Goal: Task Accomplishment & Management: Complete application form

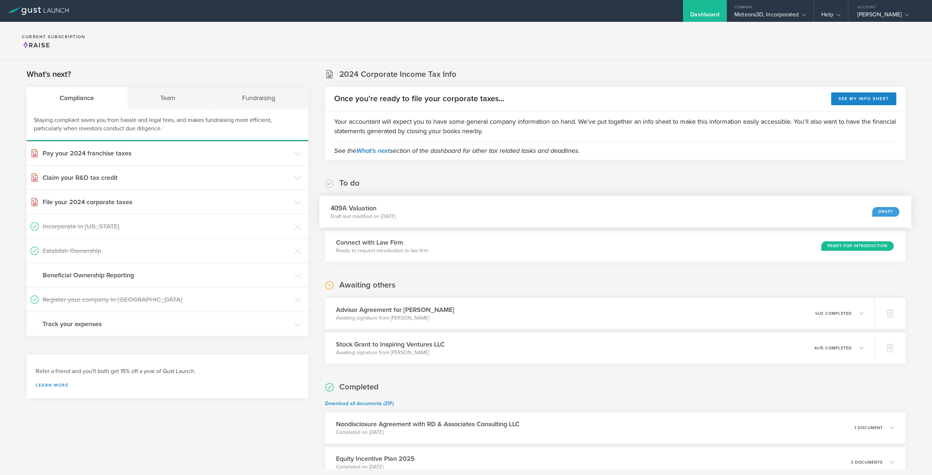
click at [559, 213] on div "409A Valuation Draft last modified on Sep 24, 2025 Draft" at bounding box center [615, 212] width 592 height 32
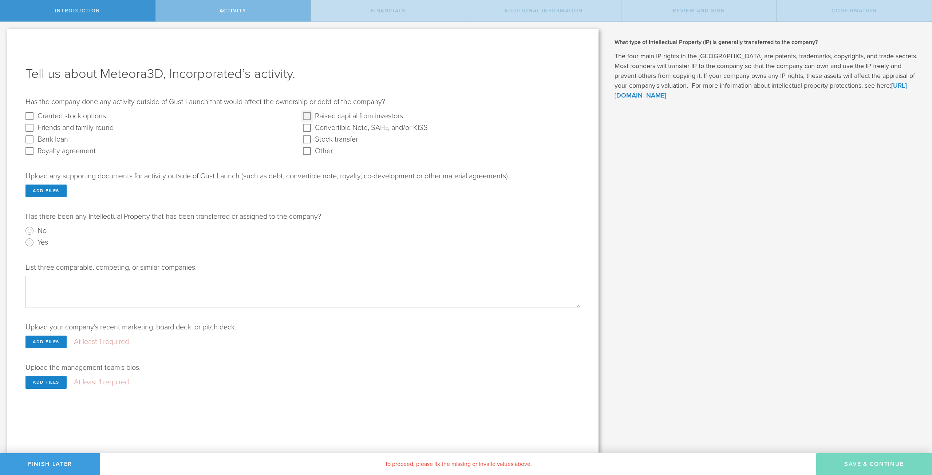
click at [305, 118] on investors "Raised capital from investors" at bounding box center [307, 116] width 12 height 12
checkbox investors "true"
click at [30, 243] on input "Yes" at bounding box center [30, 243] width 12 height 12
radio input "true"
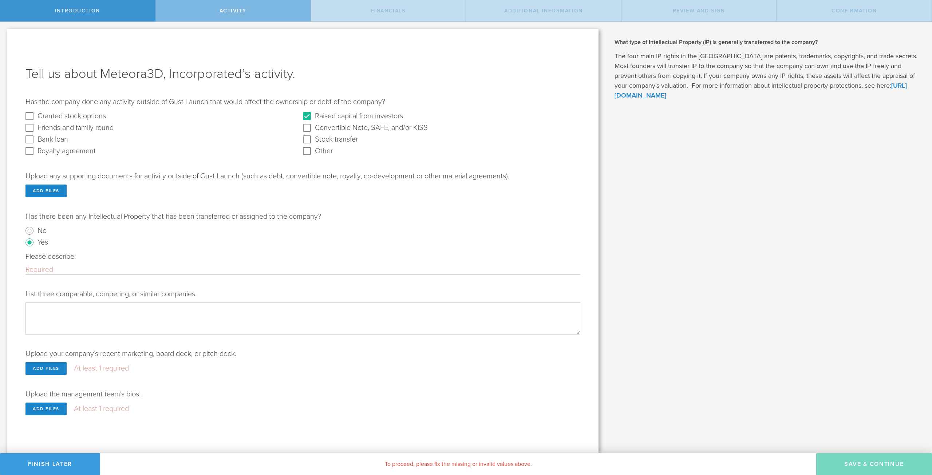
click at [77, 264] on div "Please describe:" at bounding box center [302, 263] width 555 height 23
click at [79, 274] on input "Please describe:" at bounding box center [302, 269] width 555 height 9
type input "E"
click at [87, 271] on input "Meteora3D has an express option to IP owned by the University of Cincinnati." at bounding box center [302, 269] width 555 height 9
click at [287, 274] on input "Meteora3D has an Express Option to IP owned by the University of Cincinnati." at bounding box center [302, 269] width 555 height 9
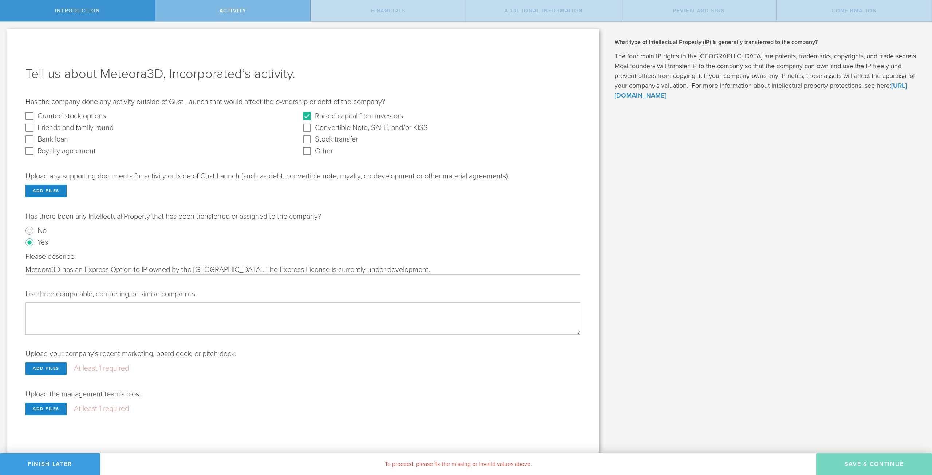
click at [422, 268] on input "Meteora3D has an Express Option to IP owned by the University of Cincinnati. Th…" at bounding box center [302, 269] width 555 height 9
click at [296, 267] on input "Meteora3D has an Express Option to IP owned by the University of Cincinnati. We…" at bounding box center [302, 269] width 555 height 9
click at [461, 271] on input "Meteora3D has an Express Option to IP owned by the University of Cincinnati. We…" at bounding box center [302, 269] width 555 height 9
type input "Meteora3D has an Express Option to IP owned by the University of Cincinnati. We…"
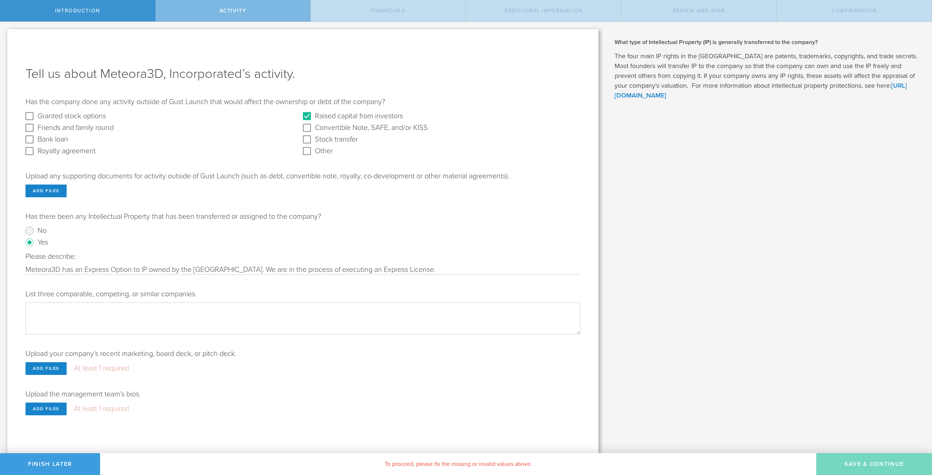
click at [193, 313] on textarea "List three comparable, competing, or similar companies." at bounding box center [302, 319] width 555 height 32
click at [140, 310] on textarea "Formlabs, Carbon3D," at bounding box center [302, 319] width 555 height 32
type textarea "Formlabs, Carbon3D, Asiga"
click at [319, 356] on div "Upload your company’s recent marketing, board deck, or pitch deck. Add files At…" at bounding box center [302, 362] width 555 height 26
click at [53, 366] on div "Add files" at bounding box center [45, 368] width 41 height 13
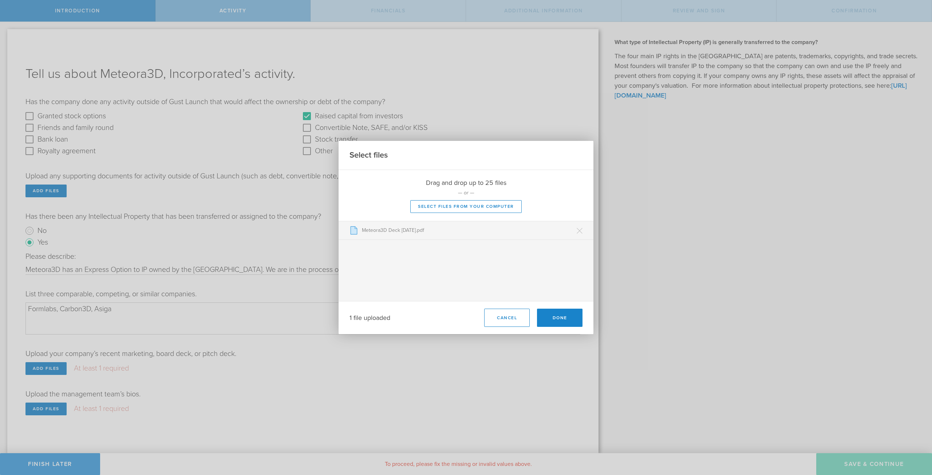
click at [549, 196] on div at bounding box center [466, 195] width 255 height 51
click at [563, 319] on button "Done" at bounding box center [560, 318] width 46 height 18
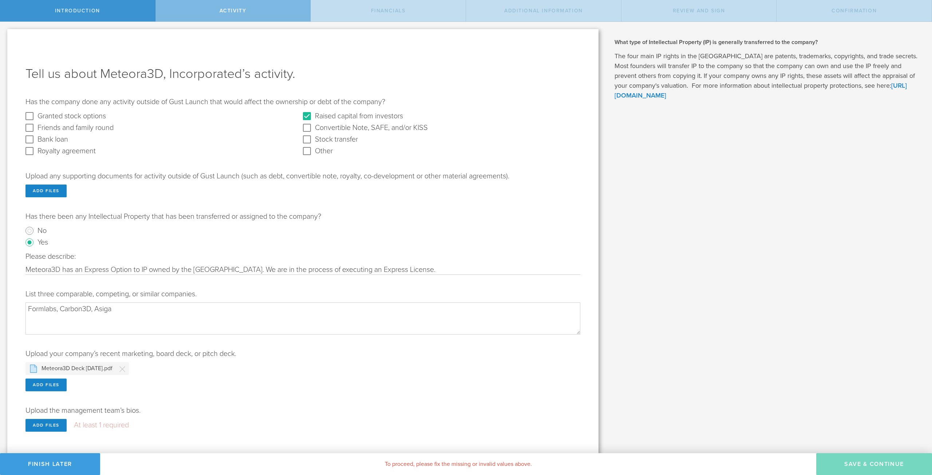
scroll to position [6, 0]
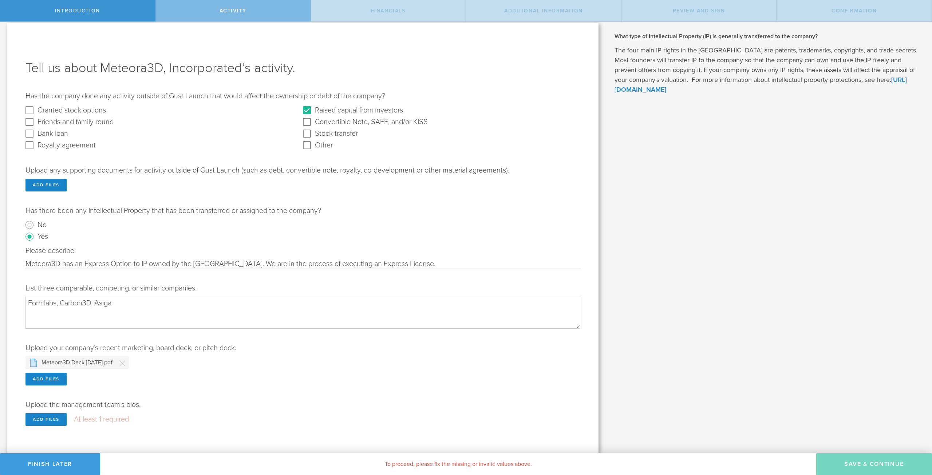
click at [134, 322] on textarea "Formlabs, Carbon3D, Asiga" at bounding box center [302, 313] width 555 height 32
click at [54, 421] on div "Add files" at bounding box center [45, 419] width 41 height 13
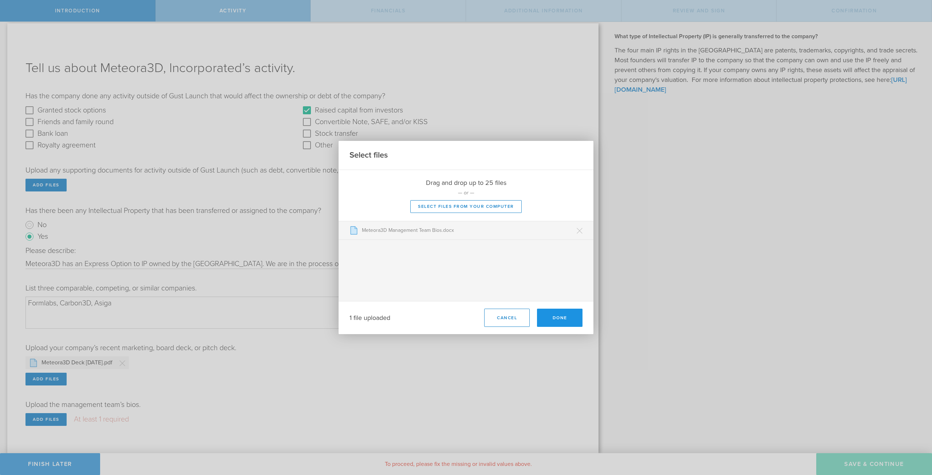
click at [559, 320] on button "Done" at bounding box center [560, 318] width 46 height 18
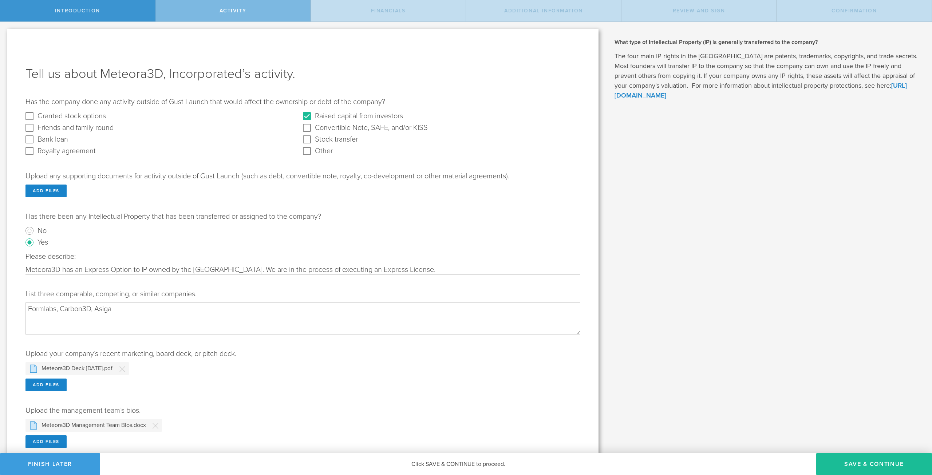
scroll to position [22, 0]
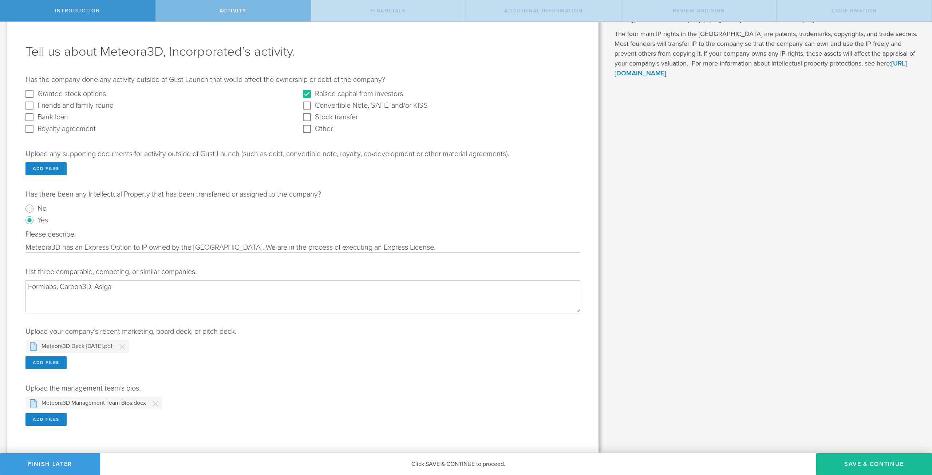
click at [143, 245] on input "Meteora3D has an Express Option to IP owned by the University of Cincinnati. We…" at bounding box center [302, 247] width 555 height 9
click at [173, 249] on input "Meteora3D has an Express Option to IP owned by the University of Cincinnati. We…" at bounding box center [302, 247] width 555 height 9
click at [303, 246] on input "Meteora3D has an Express Option to IP filed and owned by the University of Cinc…" at bounding box center [302, 247] width 555 height 9
click at [469, 248] on input "Meteora3D has an Express Option to IP filed and owned by the University of Cinc…" at bounding box center [302, 247] width 555 height 9
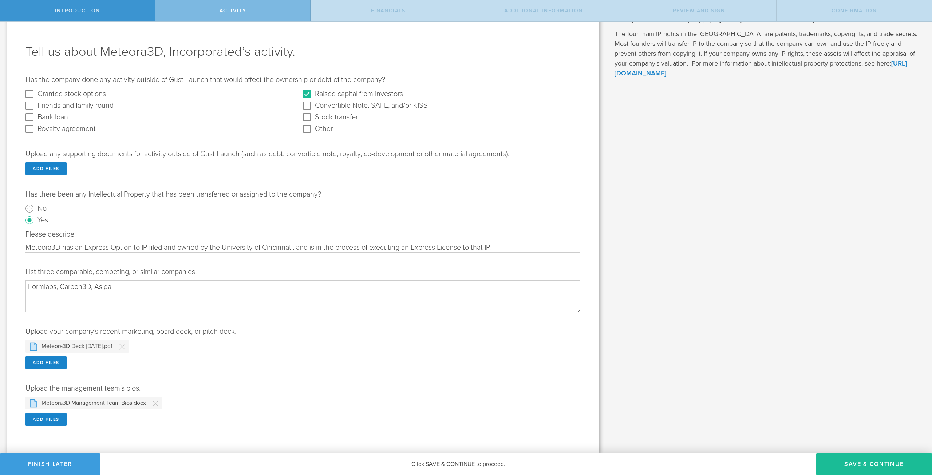
type input "Meteora3D has an Express Option to IP filed and owned by the University of Cinc…"
click at [642, 336] on div "What is a 409A valuation and why is it important? A 409A valuation is a formal …" at bounding box center [769, 227] width 326 height 454
click at [871, 463] on button "Save & Continue" at bounding box center [874, 464] width 116 height 22
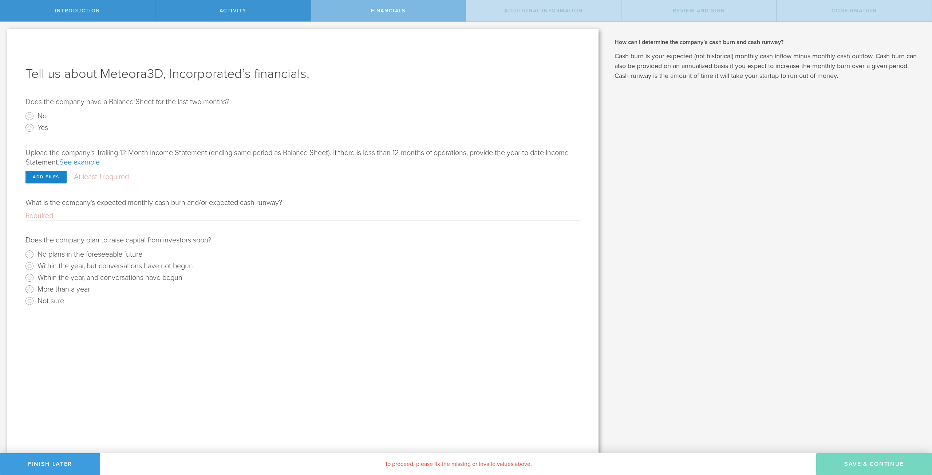
scroll to position [0, 0]
click at [78, 163] on link "See example" at bounding box center [79, 162] width 40 height 9
click at [28, 127] on input "Yes" at bounding box center [30, 128] width 12 height 12
radio input "true"
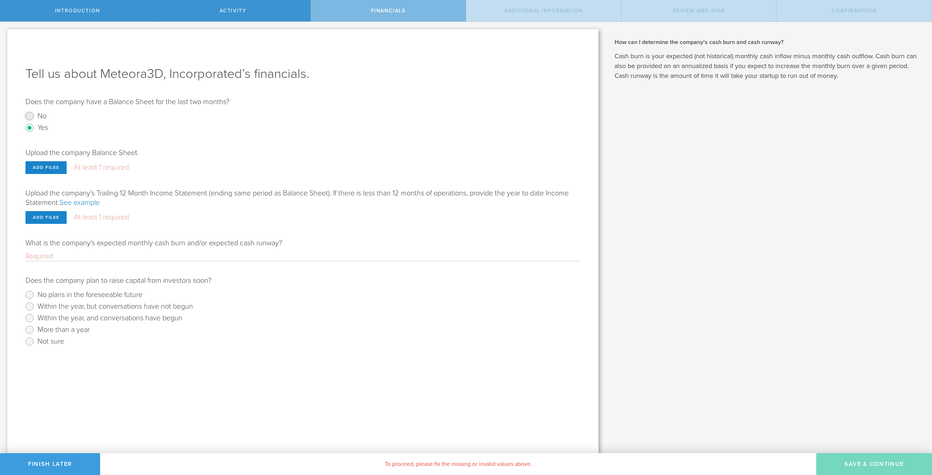
click at [28, 116] on input "No" at bounding box center [30, 116] width 12 height 12
radio input "true"
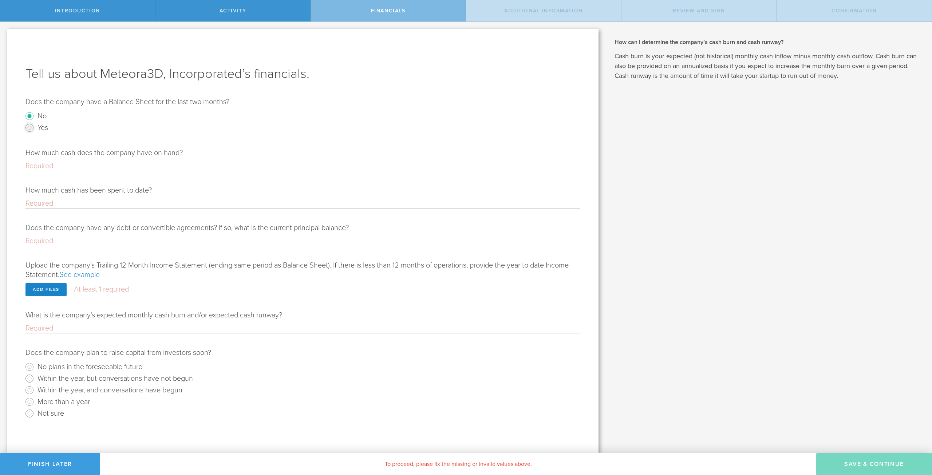
click at [32, 128] on input "Yes" at bounding box center [30, 128] width 12 height 12
radio input "true"
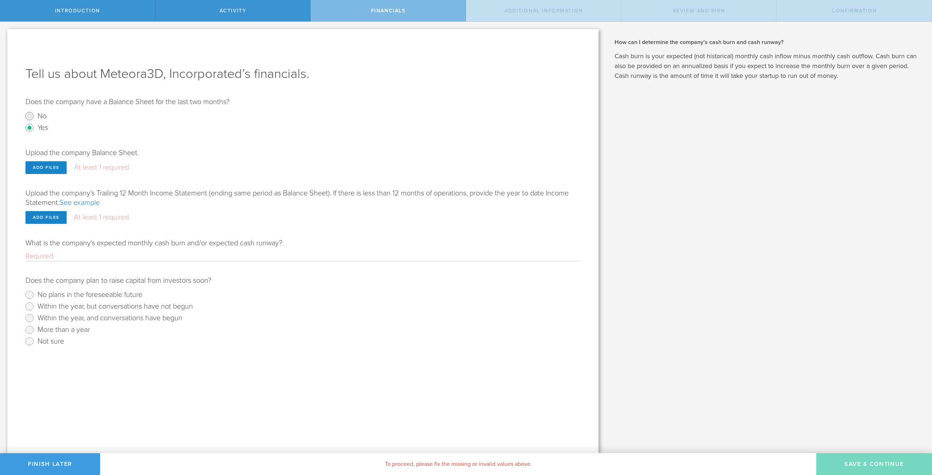
click at [29, 117] on input "No" at bounding box center [30, 116] width 12 height 12
radio input "true"
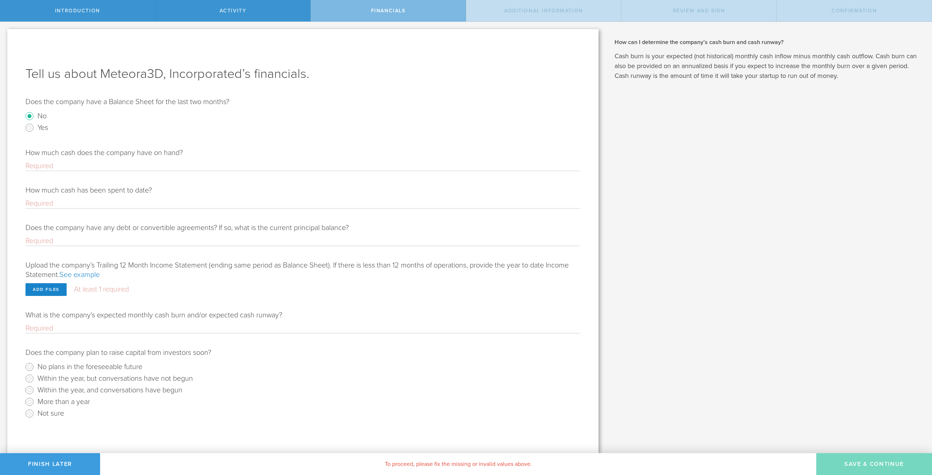
click at [92, 164] on input "How much cash does the company have on hand?" at bounding box center [302, 165] width 555 height 9
click at [81, 167] on input "How much cash does the company have on hand?" at bounding box center [302, 165] width 555 height 9
type input "150000"
click at [73, 205] on input "How much cash has been spent to date?" at bounding box center [302, 203] width 555 height 9
click at [65, 242] on input "Does the company have any debt or convertible agreements? If so, what is the cu…" at bounding box center [302, 240] width 555 height 9
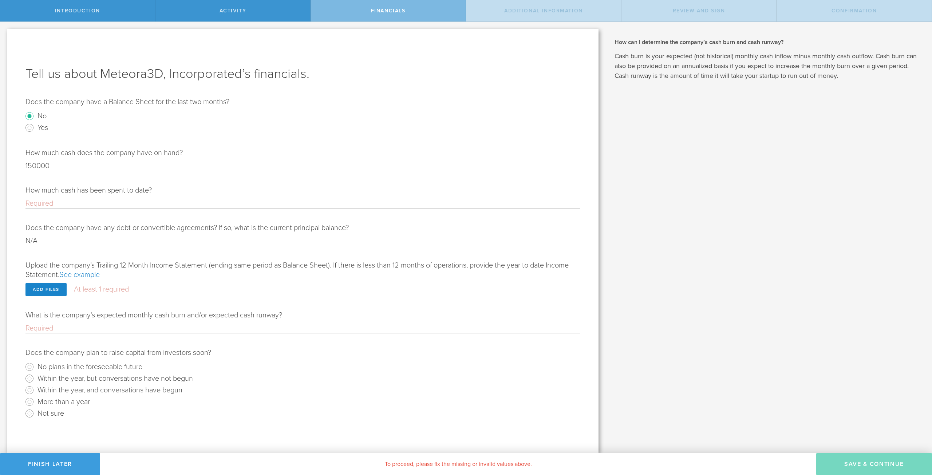
type input "N/A"
click at [83, 206] on input "How much cash has been spent to date?" at bounding box center [302, 203] width 555 height 9
type input "2"
type input "300000"
click at [170, 169] on input "150000" at bounding box center [302, 165] width 555 height 9
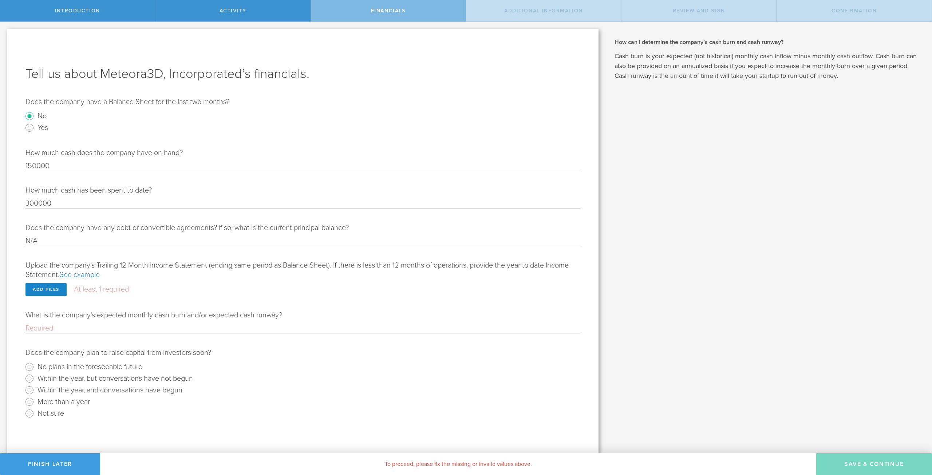
click at [170, 169] on input "150000" at bounding box center [302, 165] width 555 height 9
type input "200000"
click at [84, 206] on input "300000" at bounding box center [302, 203] width 555 height 9
click at [31, 204] on input "300000" at bounding box center [302, 203] width 555 height 9
type input "325000"
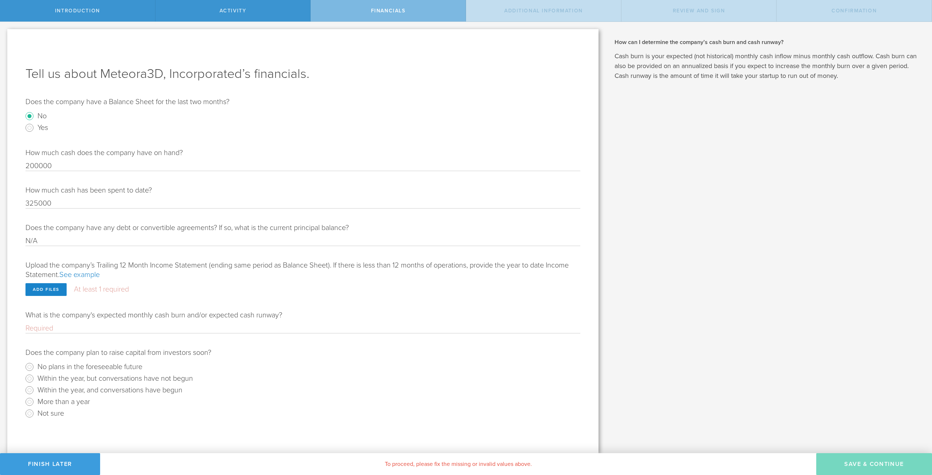
click at [124, 331] on input "What is the company's expected monthly cash burn and/or expected cash runway?" at bounding box center [302, 328] width 555 height 9
click at [30, 392] on input "Within the year, and conversations have begun" at bounding box center [30, 390] width 12 height 12
radio input "true"
click at [133, 325] on input "What is the company's expected monthly cash burn and/or expected cash runway?" at bounding box center [302, 328] width 555 height 9
type input "20000"
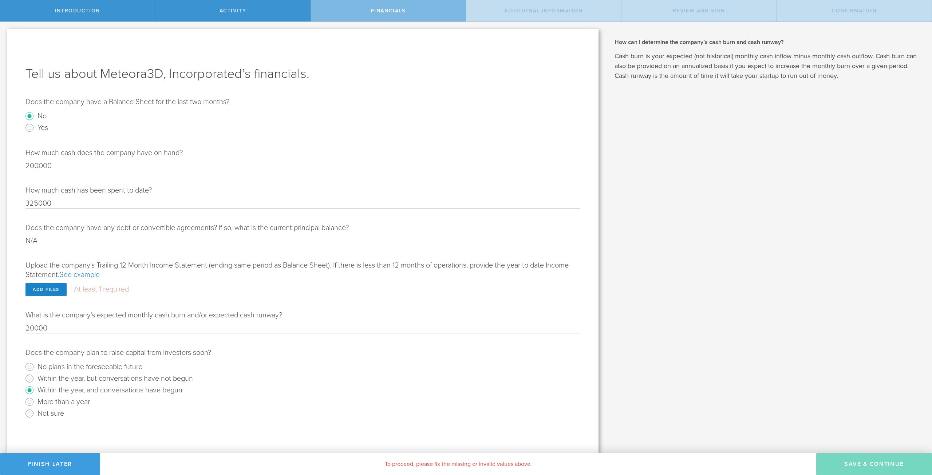
click at [292, 371] on radio "No plans in the foreseeable future" at bounding box center [302, 367] width 555 height 12
click at [93, 288] on label "At least 1 required" at bounding box center [101, 289] width 55 height 9
click at [79, 463] on button "Finish Later" at bounding box center [50, 464] width 100 height 22
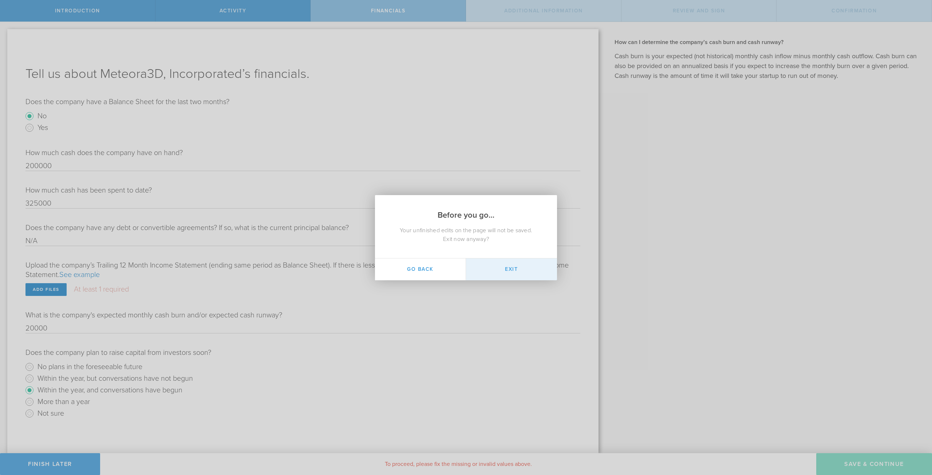
click at [509, 268] on button "Exit" at bounding box center [511, 270] width 91 height 22
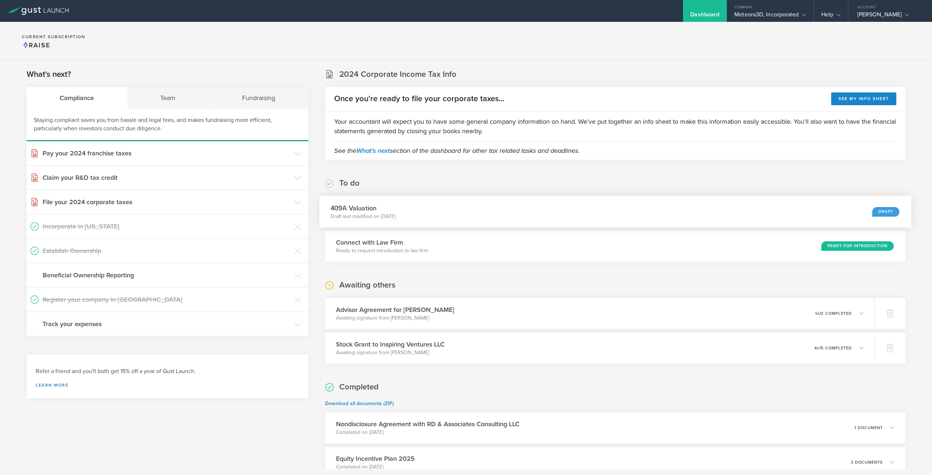
click at [801, 215] on div "409A Valuation Draft last modified on Sep 28, 2025 Draft" at bounding box center [615, 212] width 592 height 32
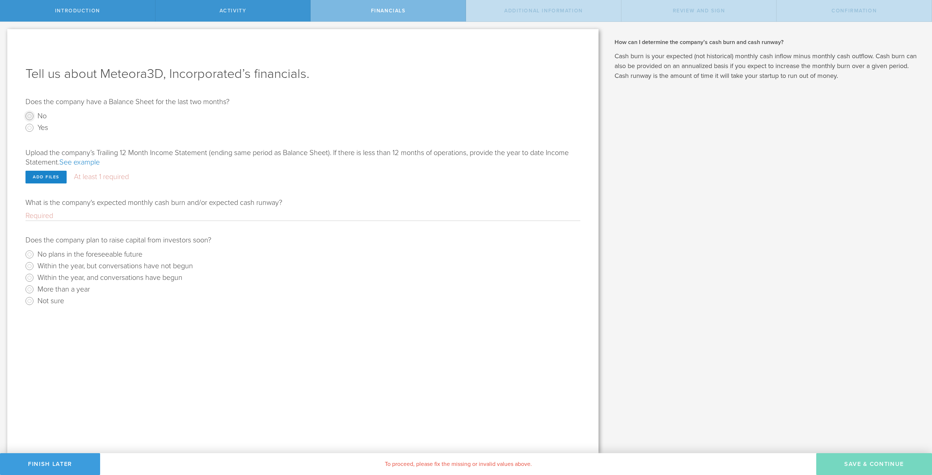
click at [28, 113] on input "No" at bounding box center [30, 116] width 12 height 12
radio input "true"
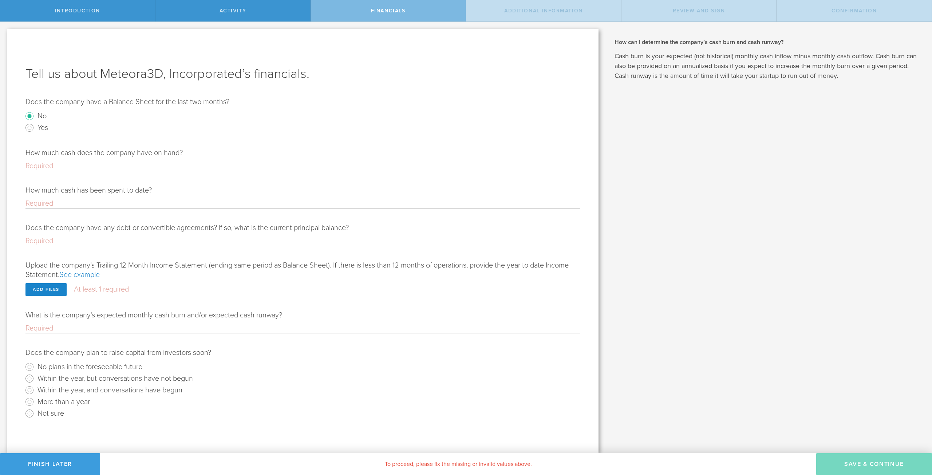
click at [80, 167] on input "How much cash does the company have on hand?" at bounding box center [302, 165] width 555 height 9
type input "200000"
click at [76, 211] on form "Does the company have a Balance Sheet for the last two months? No Yes How much …" at bounding box center [302, 258] width 555 height 322
click at [75, 202] on input "How much cash has been spent to date?" at bounding box center [302, 203] width 555 height 9
type input "325000"
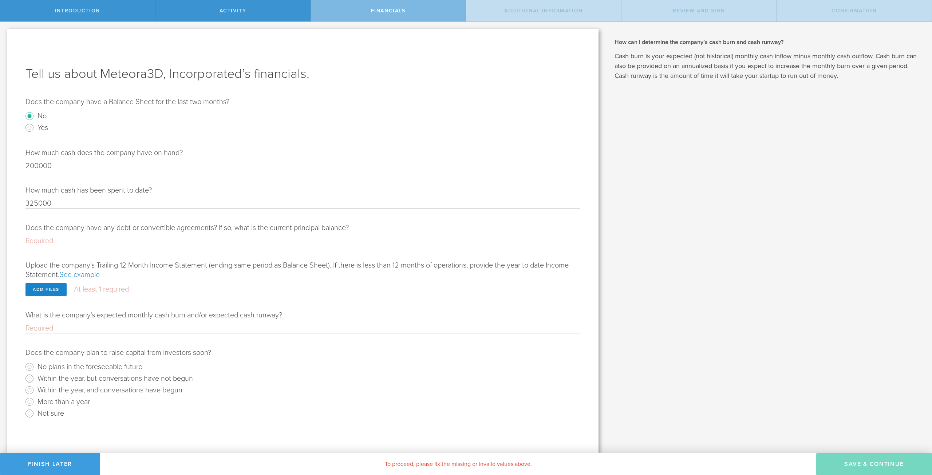
click at [68, 243] on input "Does the company have any debt or convertible agreements? If so, what is the cu…" at bounding box center [302, 240] width 555 height 9
type input "N/A"
click at [53, 461] on button "Finish Later" at bounding box center [50, 464] width 100 height 22
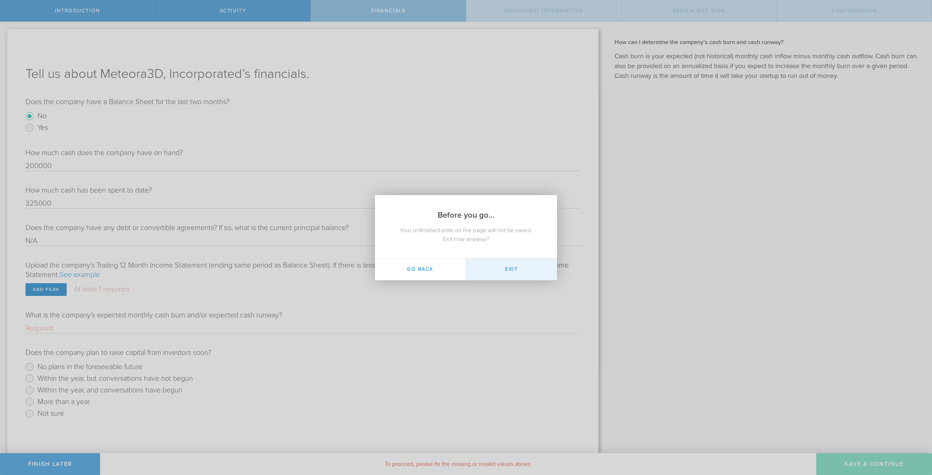
click at [483, 266] on button "Exit" at bounding box center [511, 270] width 91 height 22
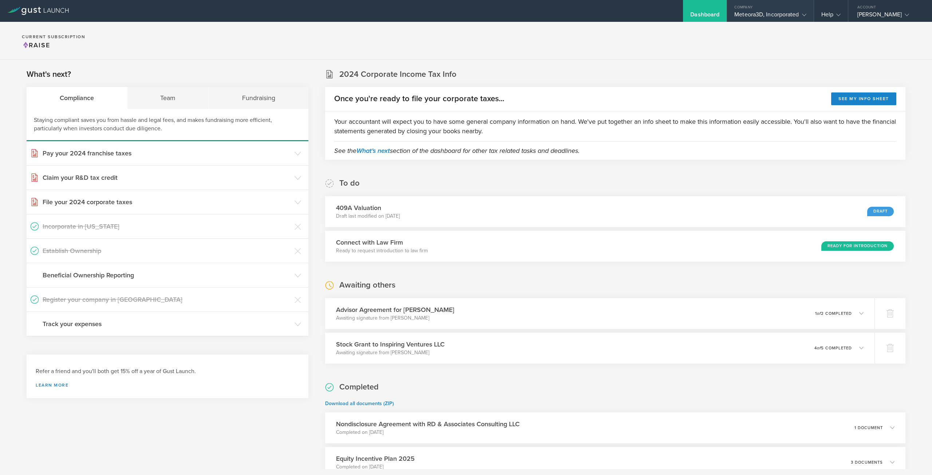
click at [784, 12] on div "Meteora3D, Incorporated" at bounding box center [770, 16] width 72 height 11
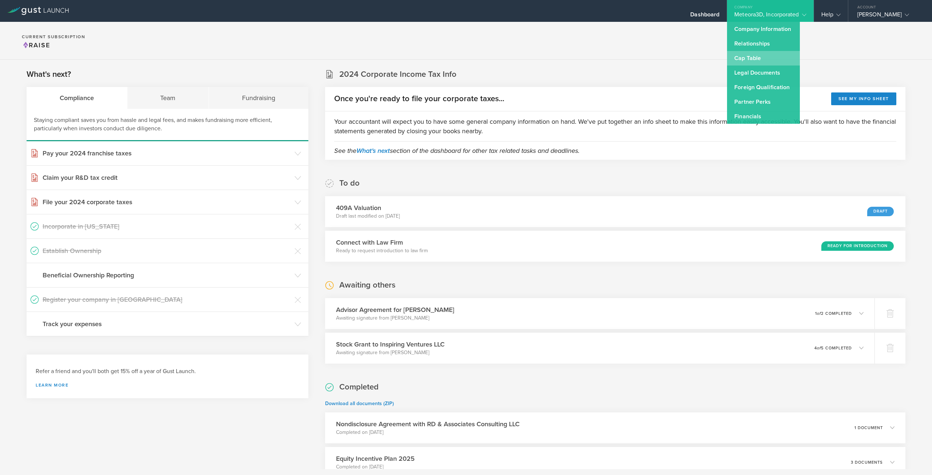
click at [756, 58] on link "Cap Table" at bounding box center [763, 58] width 73 height 15
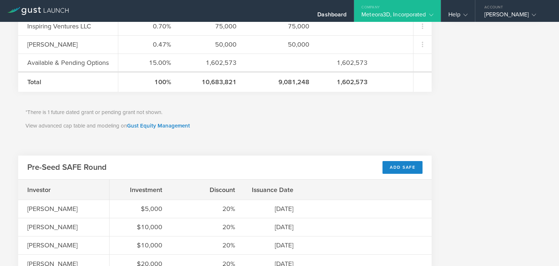
scroll to position [378, 0]
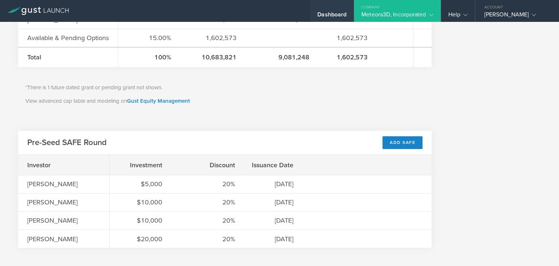
click at [347, 14] on div "Dashboard" at bounding box center [332, 11] width 44 height 22
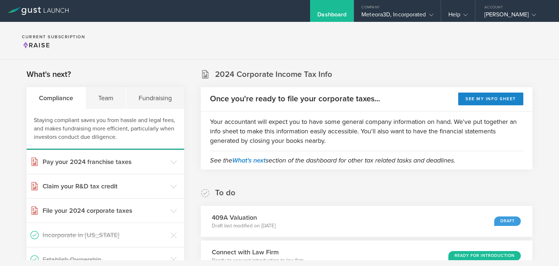
click at [460, 239] on div "To do 409A Valuation Draft last modified on [DATE] Draft Connect with Law Firm …" at bounding box center [367, 230] width 332 height 84
click at [454, 228] on div "409A Valuation Draft last modified on [DATE] Draft" at bounding box center [367, 221] width 339 height 32
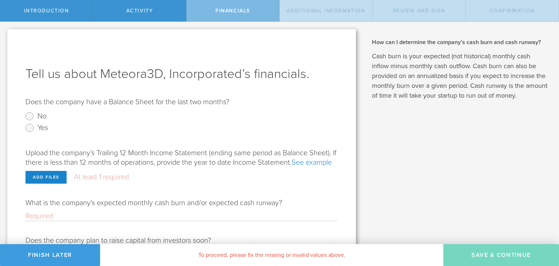
scroll to position [10, 0]
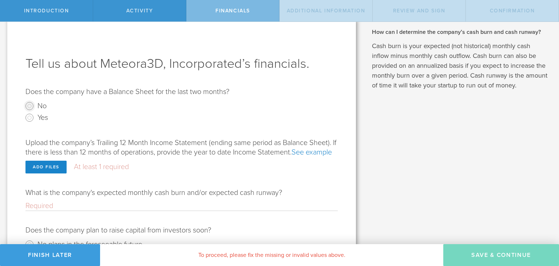
click at [32, 107] on input "No" at bounding box center [30, 106] width 12 height 12
radio input "true"
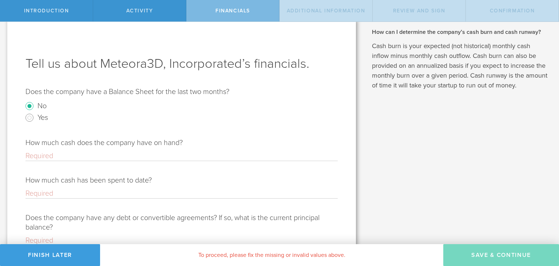
click at [163, 158] on input "How much cash does the company have on hand?" at bounding box center [181, 155] width 312 height 9
click at [32, 157] on input "How much cash does the company have on hand?" at bounding box center [181, 155] width 312 height 9
type input "162625"
click at [66, 191] on input "How much cash has been spent to date?" at bounding box center [181, 193] width 312 height 9
click at [57, 193] on input "How much cash has been spent to date?" at bounding box center [181, 193] width 312 height 9
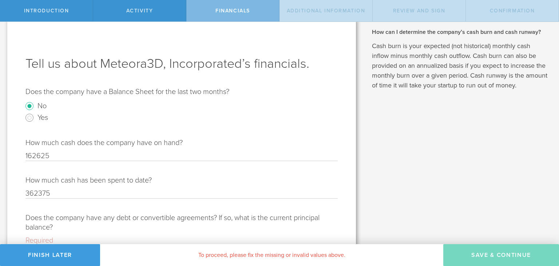
type input "362375"
click at [412, 149] on div "What is a 409A valuation and why is it important? A 409A valuation is a formal …" at bounding box center [461, 229] width 196 height 434
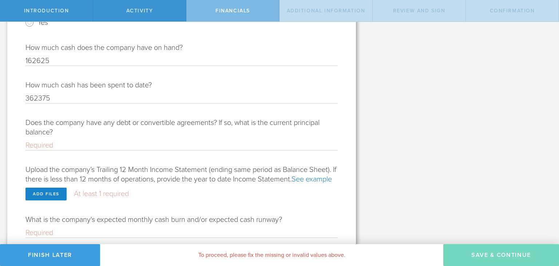
scroll to position [118, 0]
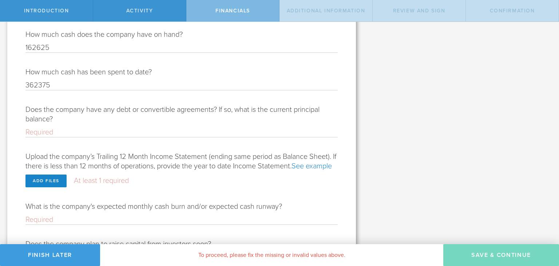
click at [148, 132] on input "Does the company have any debt or convertible agreements? If so, what is the cu…" at bounding box center [181, 131] width 312 height 9
type input "N/A"
click at [176, 160] on label "Upload the company’s Trailing 12 Month Income Statement (ending same period as …" at bounding box center [180, 161] width 311 height 18
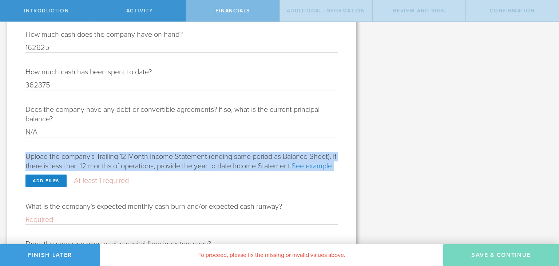
click at [176, 160] on label "Upload the company’s Trailing 12 Month Income Statement (ending same period as …" at bounding box center [180, 161] width 311 height 18
click at [178, 174] on div "Upload the company’s Trailing 12 Month Income Statement (ending same period as …" at bounding box center [181, 169] width 312 height 35
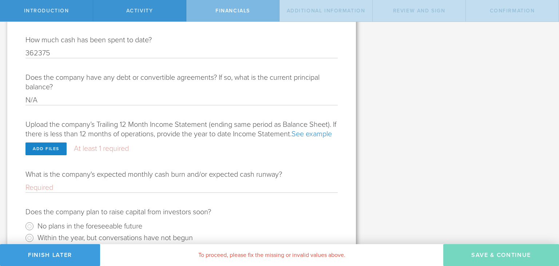
scroll to position [160, 0]
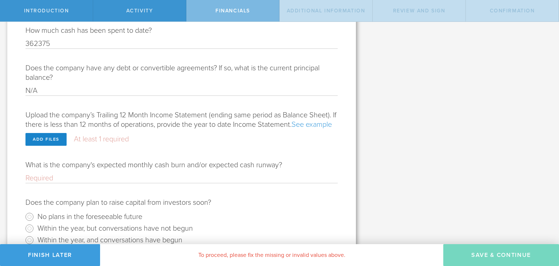
click at [292, 129] on link "See example" at bounding box center [312, 124] width 40 height 9
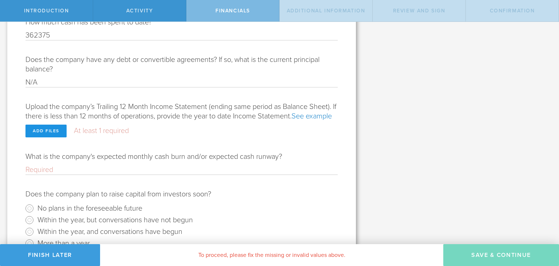
click at [58, 137] on div "Add files" at bounding box center [45, 131] width 41 height 13
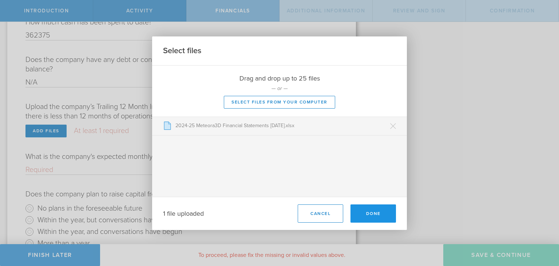
click at [383, 214] on button "Done" at bounding box center [374, 213] width 46 height 18
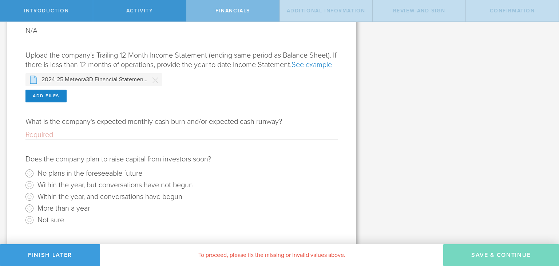
scroll to position [238, 0]
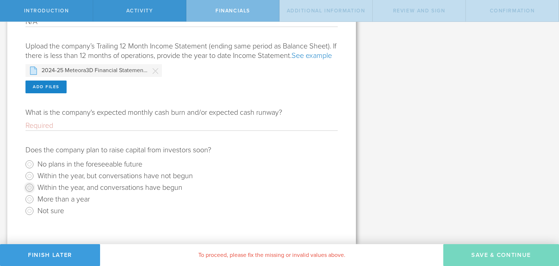
click at [28, 186] on input "Within the year, and conversations have begun" at bounding box center [30, 188] width 12 height 12
radio input "true"
click at [80, 129] on input "What is the company's expected monthly cash burn and/or expected cash runway?" at bounding box center [181, 125] width 312 height 9
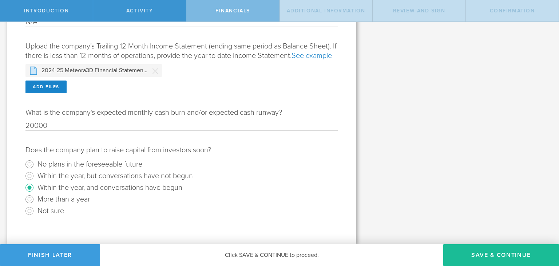
drag, startPoint x: 29, startPoint y: 126, endPoint x: 18, endPoint y: 128, distance: 11.1
click at [18, 128] on div "Tell us about Meteora3D, Incorporated’s financials. Does the company have a Bal…" at bounding box center [181, 21] width 349 height 443
click at [434, 162] on div "What is a 409A valuation and why is it important? A 409A valuation is a formal …" at bounding box center [461, 18] width 196 height 451
drag, startPoint x: 60, startPoint y: 124, endPoint x: 0, endPoint y: 124, distance: 60.4
click at [0, 124] on div "Let’s walk you through the process of requesting a 409A valuation. First, you w…" at bounding box center [181, 18] width 363 height 451
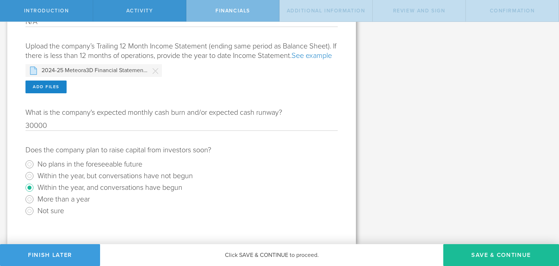
drag, startPoint x: 25, startPoint y: 126, endPoint x: 33, endPoint y: 125, distance: 8.0
click at [33, 125] on input "30000" at bounding box center [181, 125] width 312 height 9
type input "17000"
click at [385, 125] on div "What is a 409A valuation and why is it important? A 409A valuation is a formal …" at bounding box center [461, 18] width 196 height 451
click at [505, 256] on button "Save & Continue" at bounding box center [501, 255] width 116 height 22
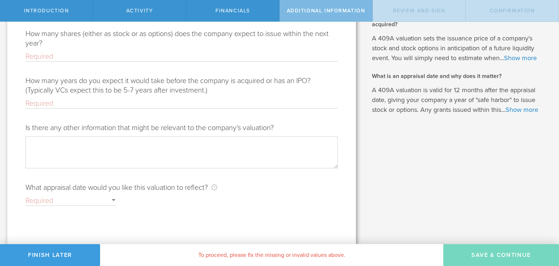
type input "9/28/2025"
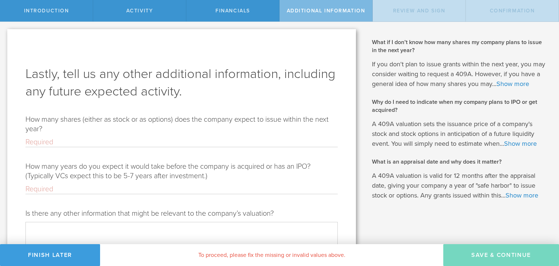
click at [89, 143] on input "How many shares (either as stock or as options) does the company expect to issu…" at bounding box center [181, 141] width 312 height 9
type input "1000000"
click at [111, 188] on input "How many years do you expect it would take before the company is acquired or ha…" at bounding box center [181, 188] width 312 height 9
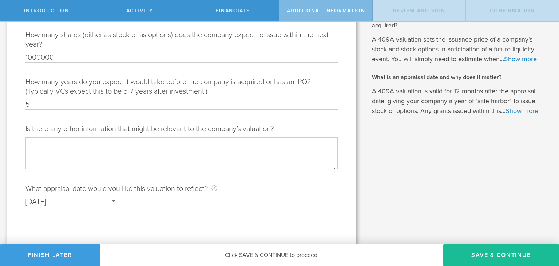
scroll to position [85, 0]
type input "5"
click at [133, 152] on textarea "Is there any other information that might be relevant to the company’s valuatio…" at bounding box center [181, 153] width 312 height 32
type textarea "M"
type textarea "*"
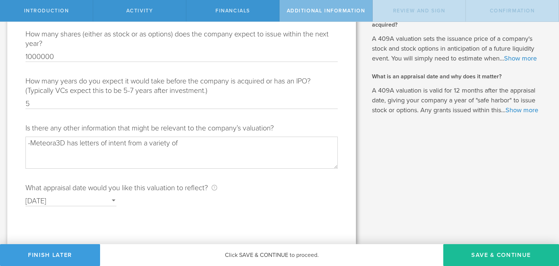
click at [217, 146] on textarea "-Meteora3D has letters of intent from a variety of" at bounding box center [181, 153] width 312 height 32
click at [80, 144] on textarea "-Meteora3D has letters of intent from customers and distributors" at bounding box center [181, 153] width 312 height 32
click at [267, 137] on textarea "-Meteora3D has several letters of intent from customers and distributors" at bounding box center [181, 153] width 312 height 32
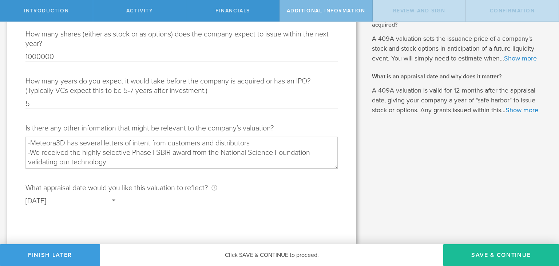
click at [31, 153] on textarea "-Meteora3D has several letters of intent from customers and distributors -We re…" at bounding box center [181, 153] width 312 height 32
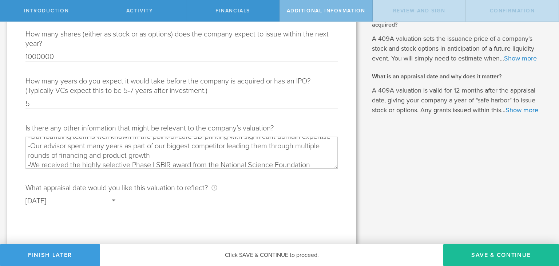
scroll to position [7, 0]
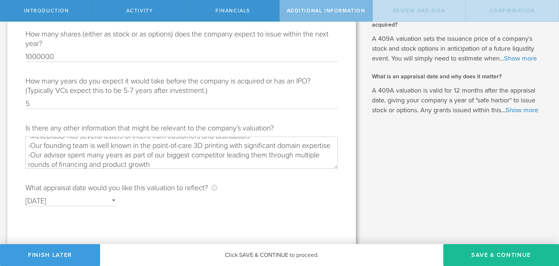
click at [98, 152] on textarea "-Meteora3D has several letters of intent from customers and distributors -Our f…" at bounding box center [181, 153] width 312 height 32
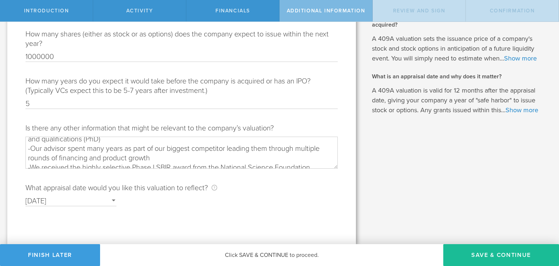
scroll to position [23, 0]
click at [129, 141] on textarea "-Meteora3D has several letters of intent from customers and distributors -Our f…" at bounding box center [181, 153] width 312 height 32
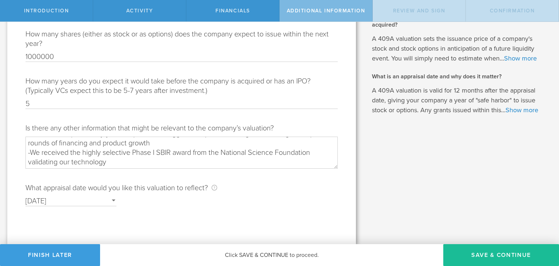
scroll to position [25, 0]
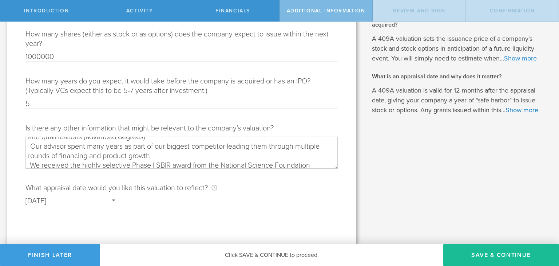
click at [245, 155] on textarea "-Meteora3D has several letters of intent from customers and distributors -Our f…" at bounding box center [181, 153] width 312 height 32
click at [74, 162] on textarea "-Meteora3D has several letters of intent from customers and distributors -Our f…" at bounding box center [181, 153] width 312 height 32
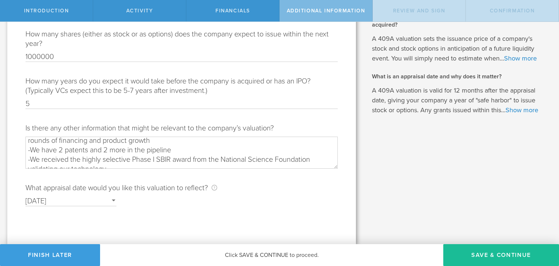
scroll to position [47, 0]
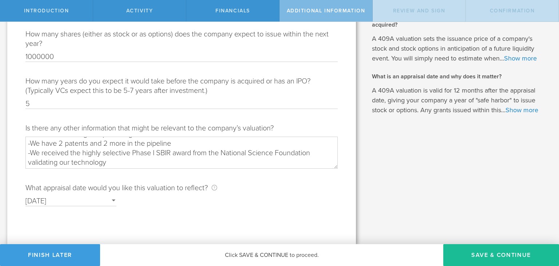
click at [197, 145] on textarea "-Meteora3D has several letters of intent from customers and distributors -Our f…" at bounding box center [181, 153] width 312 height 32
drag, startPoint x: 200, startPoint y: 151, endPoint x: 275, endPoint y: 153, distance: 74.7
click at [275, 153] on textarea "-Meteora3D has several letters of intent from customers and distributors -Our f…" at bounding box center [181, 153] width 312 height 32
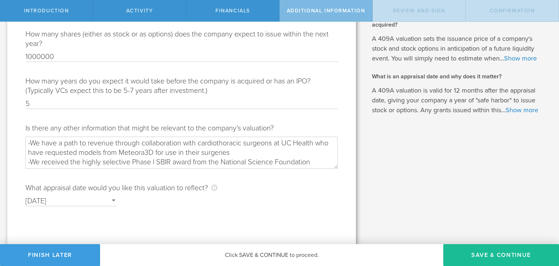
scroll to position [66, 0]
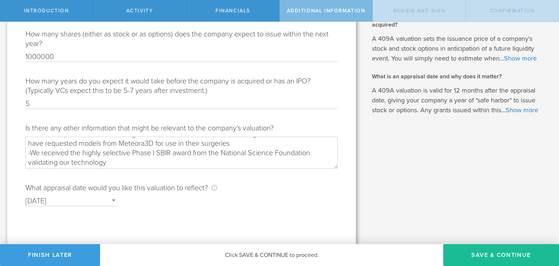
click at [162, 162] on textarea "-Meteora3D has several letters of intent from customers and distributors -Our f…" at bounding box center [181, 153] width 312 height 32
click at [72, 162] on textarea "-Meteora3D has several letters of intent from customers and distributors -Our f…" at bounding box center [181, 153] width 312 height 32
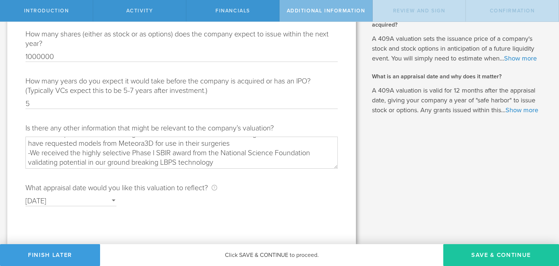
type textarea "-Meteora3D has several letters of intent from customers and distributors -Our f…"
click at [476, 250] on button "Save & Continue" at bounding box center [501, 255] width 116 height 22
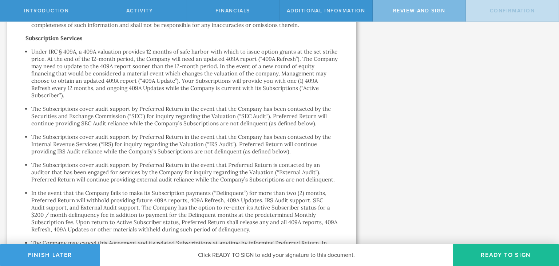
scroll to position [1038, 0]
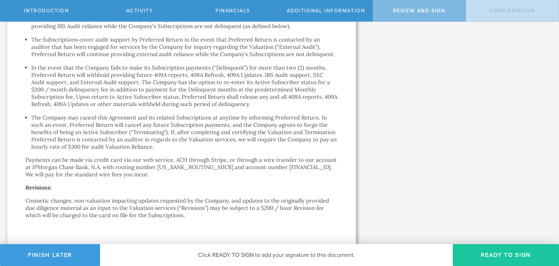
click at [498, 252] on button "Ready to Sign" at bounding box center [506, 255] width 106 height 22
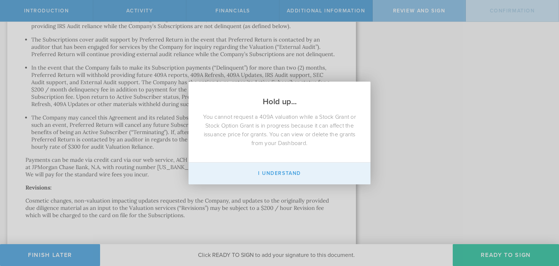
click at [271, 171] on button "I Understand" at bounding box center [280, 173] width 182 height 22
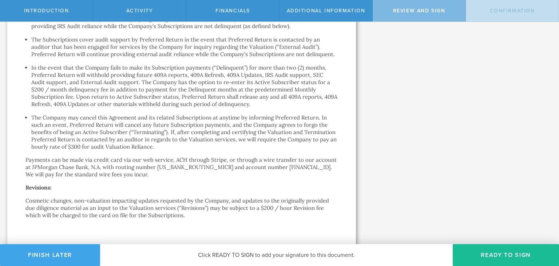
click at [74, 255] on button "Finish Later" at bounding box center [50, 255] width 100 height 22
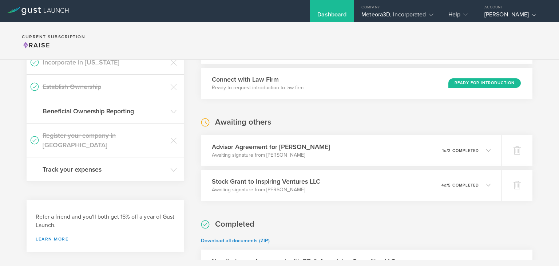
scroll to position [185, 0]
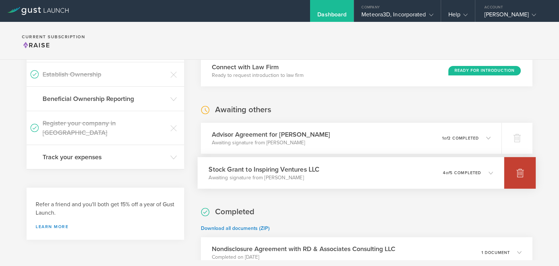
click at [517, 173] on icon at bounding box center [521, 173] width 8 height 7
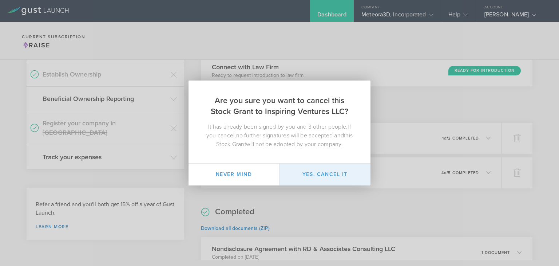
click at [313, 177] on button "Yes, cancel it" at bounding box center [325, 174] width 91 height 22
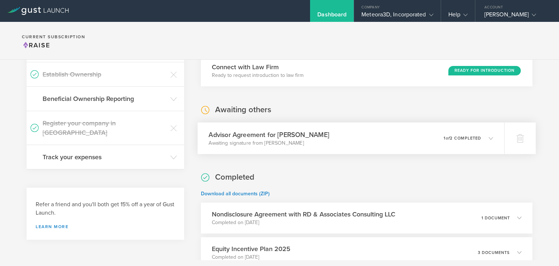
click at [486, 142] on div "0 undeliverable 1 of 2 completed" at bounding box center [469, 138] width 50 height 12
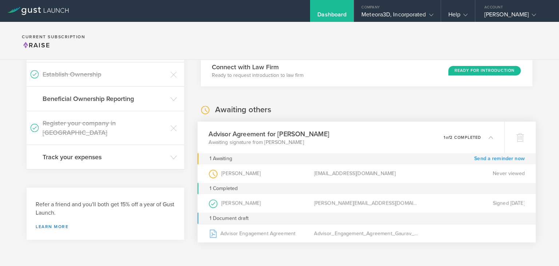
click at [486, 159] on link "Send a reminder now" at bounding box center [499, 158] width 51 height 11
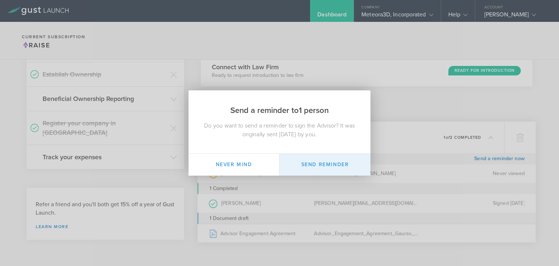
click at [312, 169] on button "Send Reminder" at bounding box center [325, 165] width 91 height 22
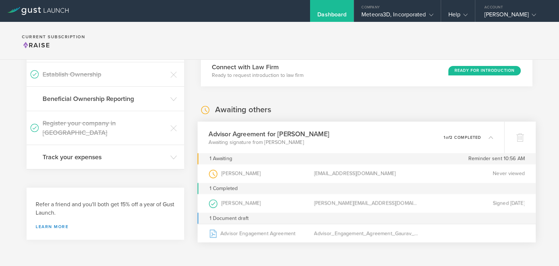
scroll to position [0, 0]
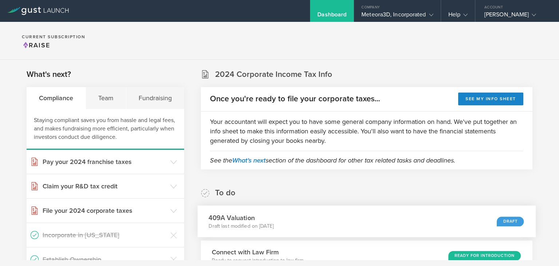
click at [333, 227] on div "409A Valuation Draft last modified on Sep 28, 2025 Draft" at bounding box center [367, 221] width 339 height 32
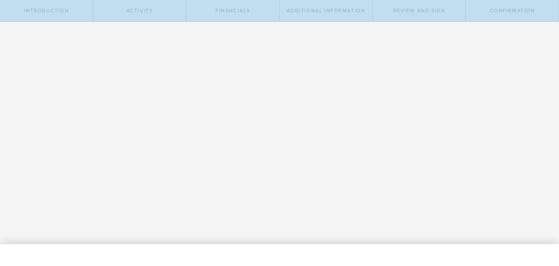
type input "1000000"
type input "5"
type textarea "-Meteora3D has several letters of intent from customers and distributors -Our f…"
type input "9/28/2025"
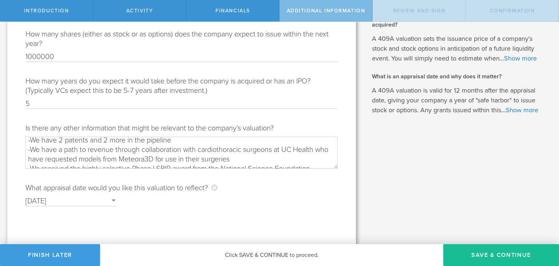
scroll to position [47, 0]
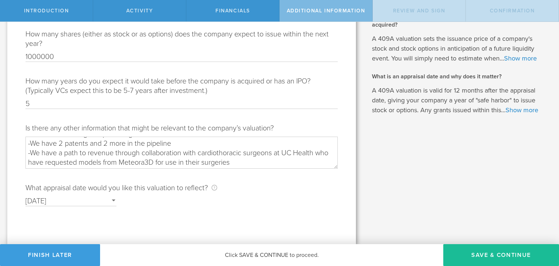
click at [66, 144] on textarea "-Meteora3D has several letters of intent from customers and distributors -Our f…" at bounding box center [181, 153] width 312 height 32
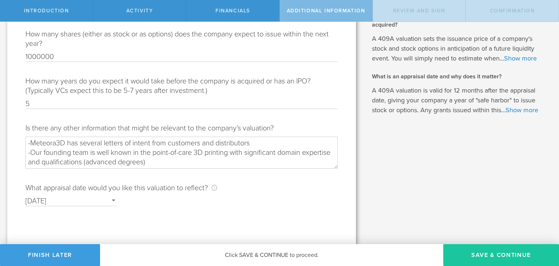
type textarea "-Meteora3D has several letters of intent from customers and distributors -Our f…"
click at [486, 251] on button "Save & Continue" at bounding box center [501, 255] width 116 height 22
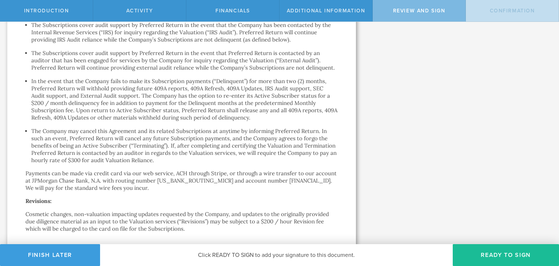
scroll to position [1038, 0]
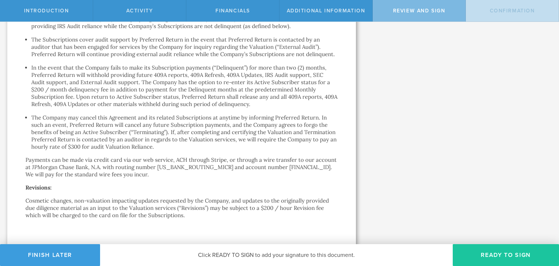
click at [506, 249] on button "Ready to Sign" at bounding box center [506, 255] width 106 height 22
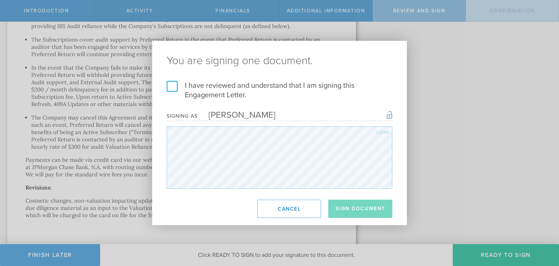
click at [176, 87] on label "I have reviewed and understand that I am signing this Engagement Letter." at bounding box center [280, 90] width 226 height 19
click at [0, 0] on input "I have reviewed and understand that I am signing this Engagement Letter." at bounding box center [0, 0] width 0 height 0
click at [355, 204] on button "Sign Document" at bounding box center [360, 209] width 64 height 18
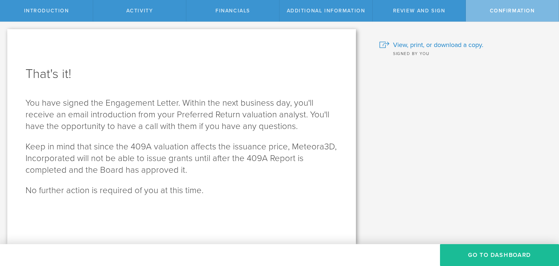
scroll to position [0, 0]
click at [512, 251] on button "Go To Dashboard" at bounding box center [499, 255] width 119 height 22
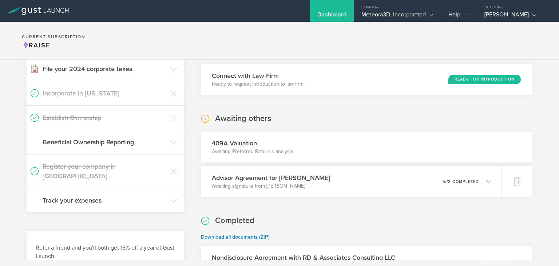
scroll to position [146, 0]
